Goal: Check status: Check status

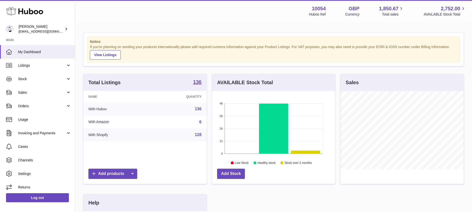
scroll to position [78, 123]
click at [197, 109] on link "136" at bounding box center [198, 109] width 7 height 4
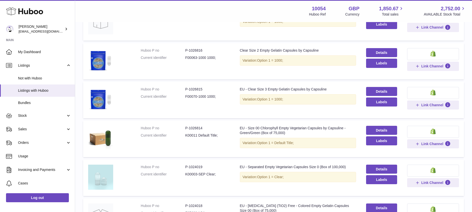
scroll to position [204, 0]
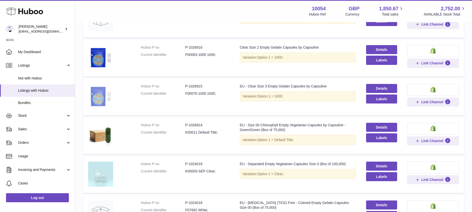
click at [101, 98] on img at bounding box center [100, 96] width 25 height 25
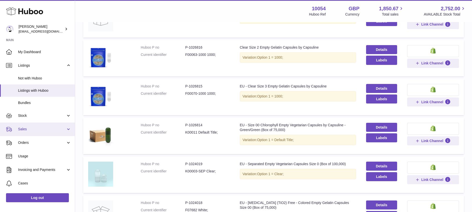
click at [32, 129] on span "Sales" at bounding box center [42, 129] width 48 height 5
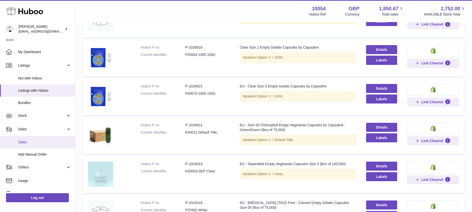
click at [35, 139] on link "Sales" at bounding box center [37, 142] width 75 height 12
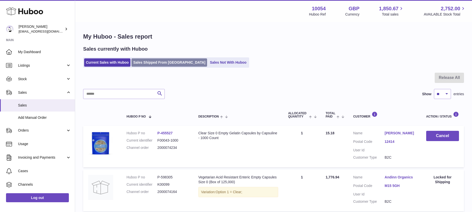
click at [157, 60] on link "Sales Shipped From Huboo" at bounding box center [169, 62] width 76 height 8
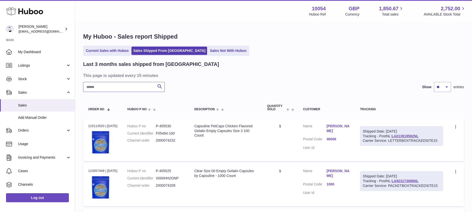
click at [133, 87] on input "text" at bounding box center [124, 87] width 82 height 10
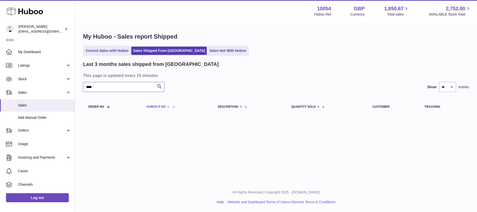
type input "****"
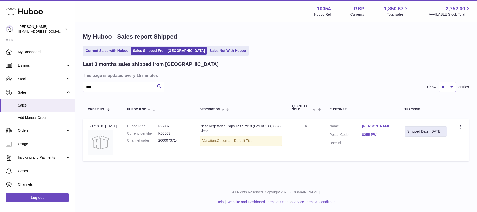
drag, startPoint x: 179, startPoint y: 140, endPoint x: 157, endPoint y: 140, distance: 22.0
click at [157, 140] on dl "Huboo P no P-598288 Current identifier K00003 Channel order 2000073714" at bounding box center [158, 135] width 63 height 22
copy dl "2000073714"
